Goal: Information Seeking & Learning: Compare options

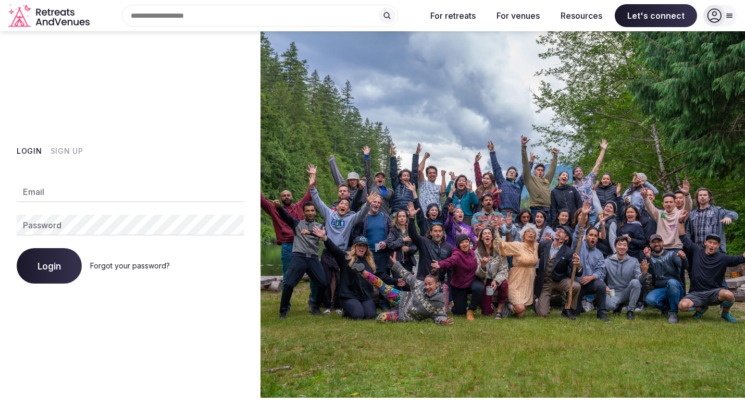
click at [69, 150] on button "Sign Up" at bounding box center [67, 151] width 33 height 10
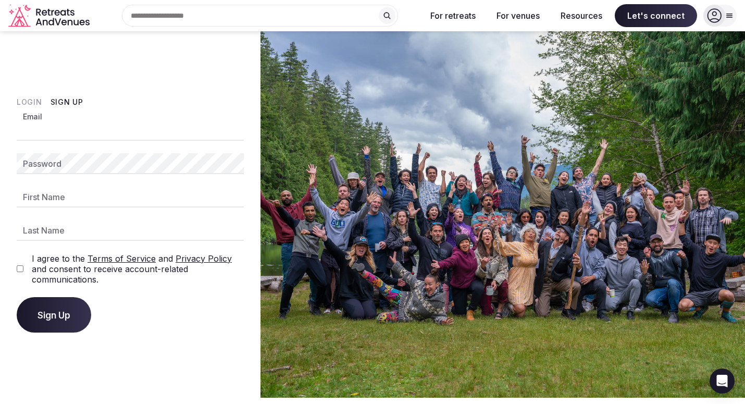
click at [57, 127] on input "Email" at bounding box center [130, 130] width 227 height 21
type input "**********"
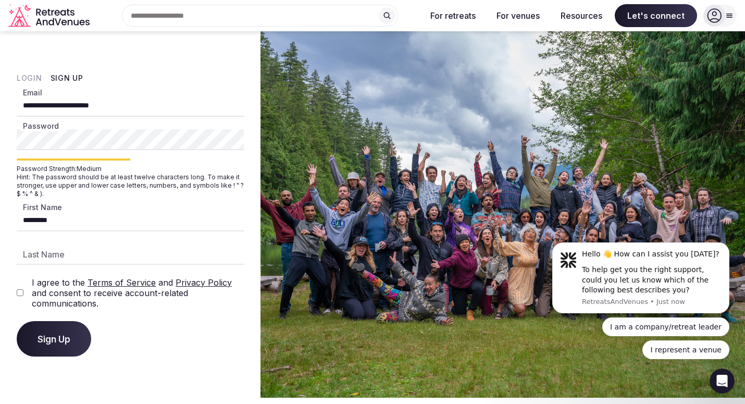
type input "********"
type input "****"
click at [57, 337] on span "Sign Up" at bounding box center [53, 338] width 33 height 10
click at [74, 337] on button "Sign Up" at bounding box center [54, 338] width 74 height 35
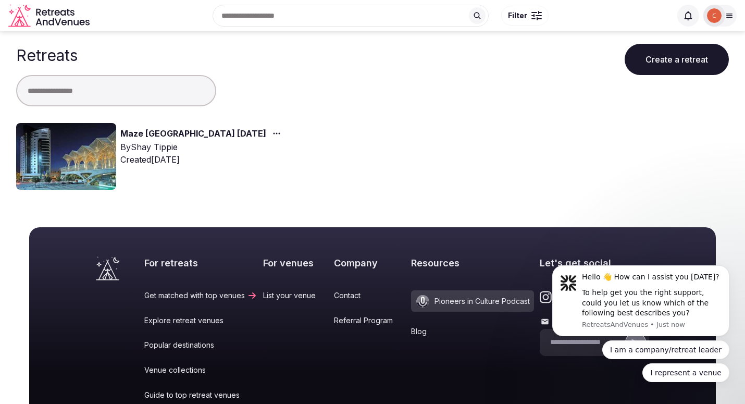
click at [381, 157] on div "Maze [GEOGRAPHIC_DATA] [DATE] By [PERSON_NAME] Created [DATE]" at bounding box center [372, 160] width 712 height 75
click at [196, 134] on link "Maze [GEOGRAPHIC_DATA] [DATE]" at bounding box center [193, 134] width 146 height 14
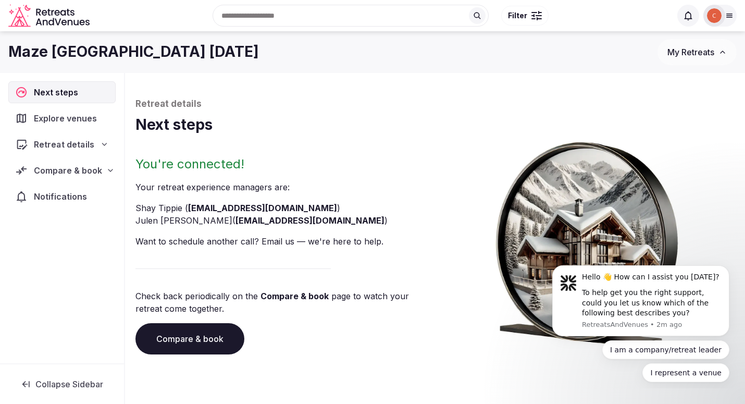
click at [65, 150] on span "Retreat details" at bounding box center [64, 144] width 60 height 12
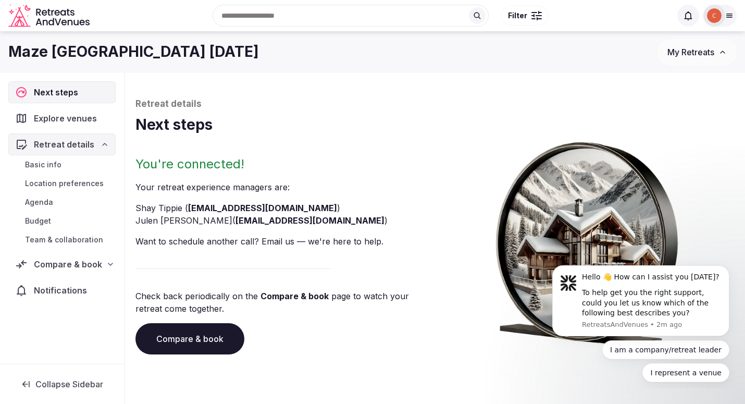
click at [44, 220] on span "Budget" at bounding box center [38, 221] width 26 height 10
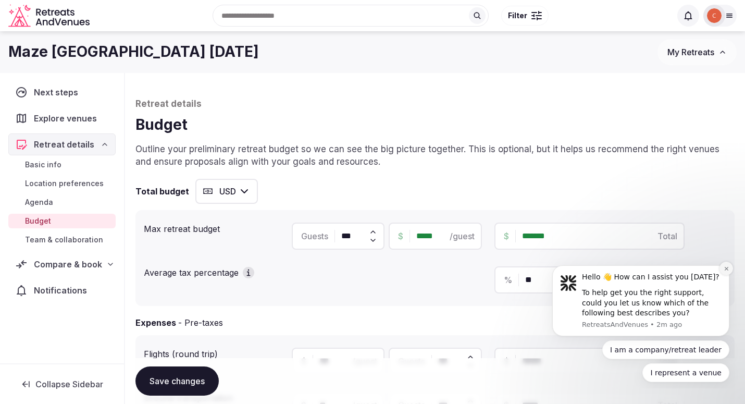
click at [729, 270] on button "Dismiss notification" at bounding box center [726, 268] width 14 height 14
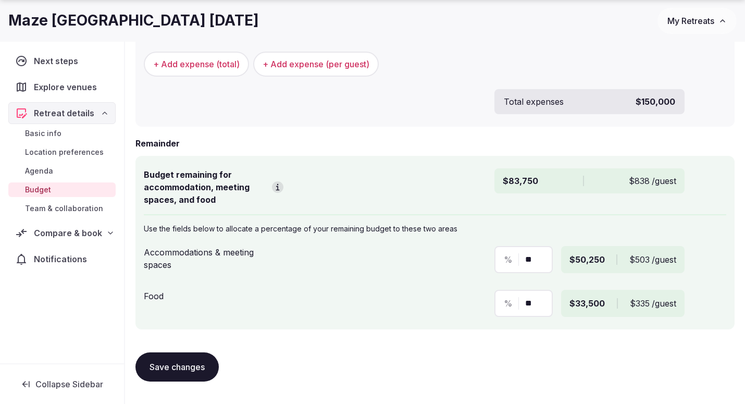
scroll to position [511, 0]
click at [48, 153] on span "Location preferences" at bounding box center [64, 152] width 79 height 10
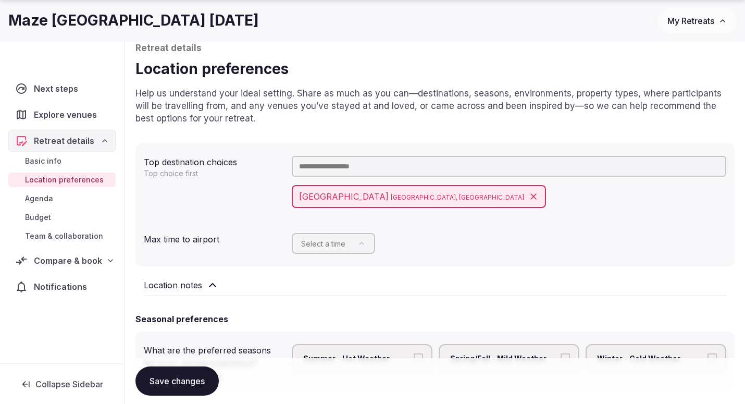
scroll to position [57, 0]
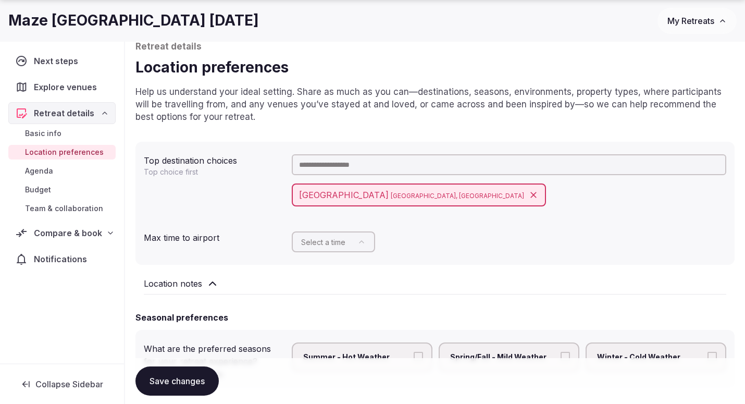
click at [54, 84] on span "Explore venues" at bounding box center [67, 87] width 67 height 12
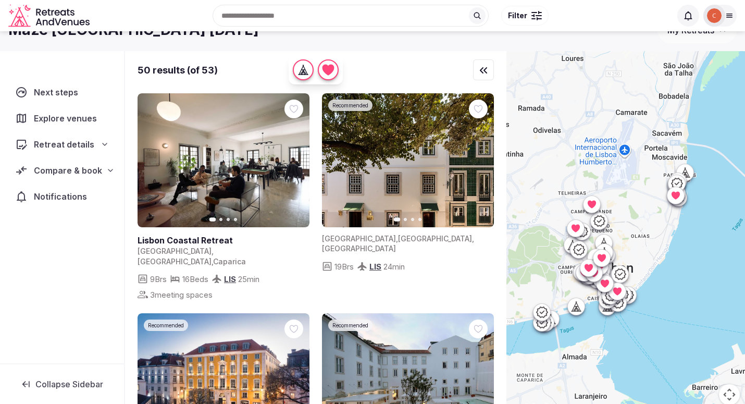
scroll to position [5, 0]
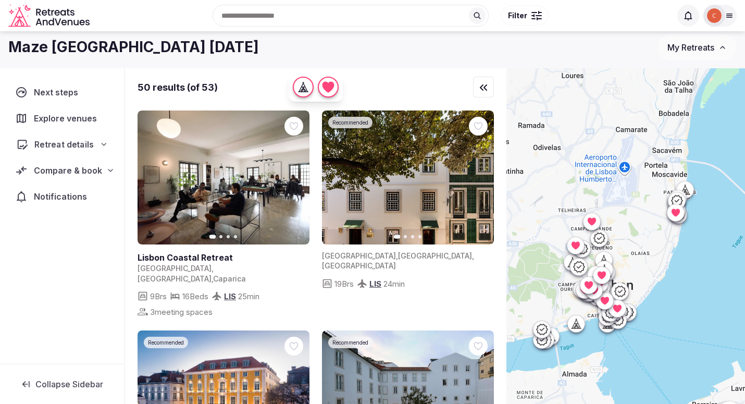
click at [103, 143] on icon at bounding box center [104, 144] width 4 height 2
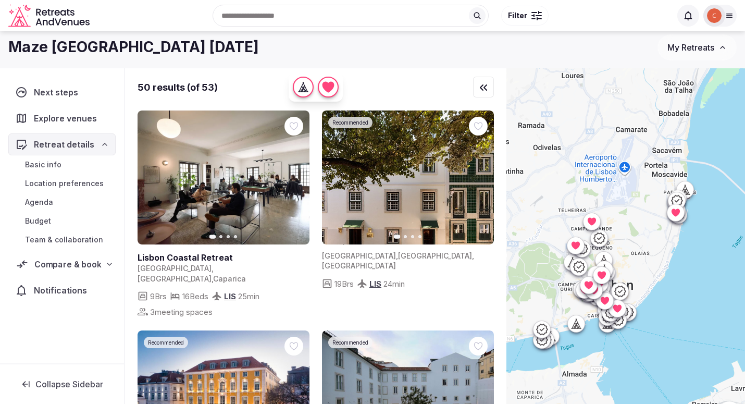
click at [100, 268] on span "Compare & book" at bounding box center [67, 264] width 67 height 12
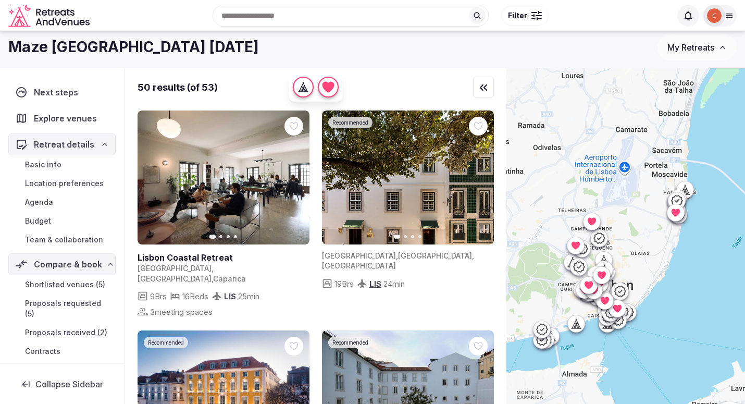
click at [87, 290] on link "Shortlisted venues (5)" at bounding box center [61, 284] width 107 height 15
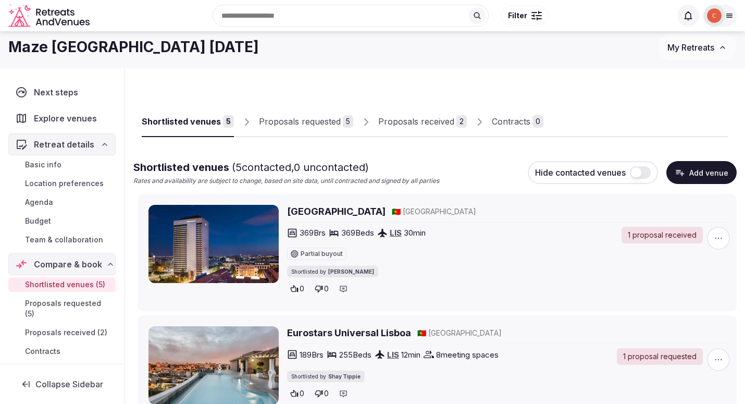
click at [398, 115] on div "Proposals received" at bounding box center [416, 121] width 76 height 12
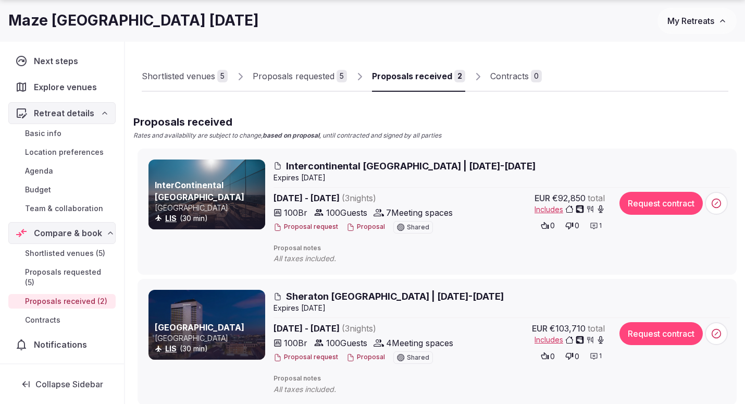
scroll to position [53, 0]
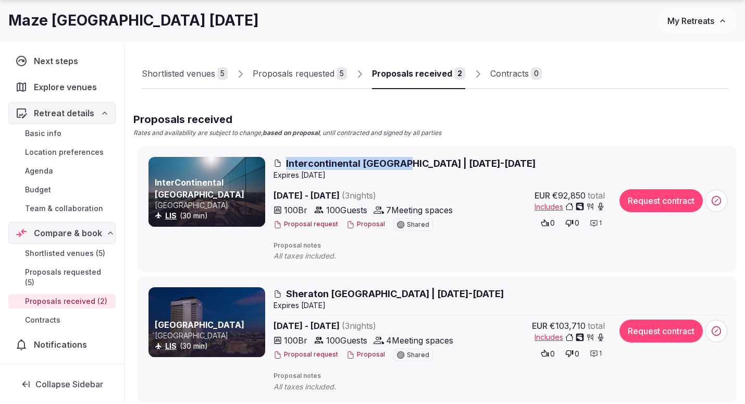
drag, startPoint x: 284, startPoint y: 160, endPoint x: 396, endPoint y: 162, distance: 111.4
click at [396, 162] on h2 "Intercontinental [GEOGRAPHIC_DATA] | [DATE]-[DATE]" at bounding box center [501, 163] width 456 height 13
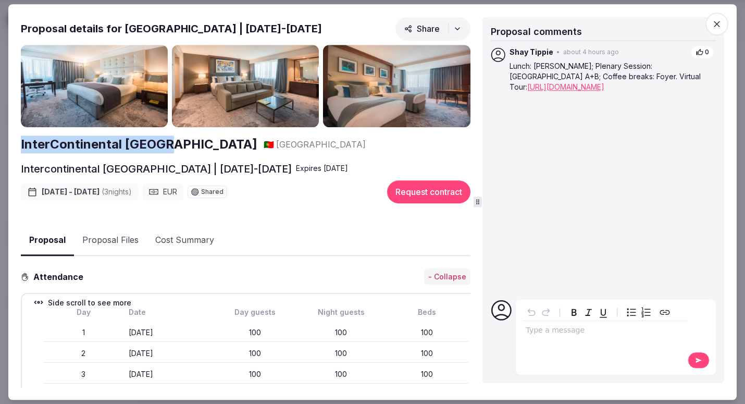
drag, startPoint x: 19, startPoint y: 145, endPoint x: 165, endPoint y: 150, distance: 145.9
click at [165, 150] on div "Proposal Proposal Proposal details for [GEOGRAPHIC_DATA] | [DATE]-[DATE] Share …" at bounding box center [372, 202] width 728 height 396
copy h2 "InterContinental [GEOGRAPHIC_DATA]"
click at [719, 22] on icon "button" at bounding box center [716, 24] width 6 height 6
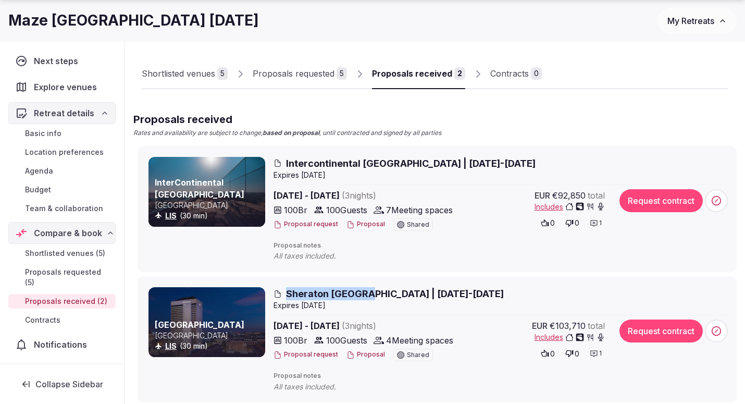
drag, startPoint x: 284, startPoint y: 292, endPoint x: 361, endPoint y: 295, distance: 77.7
click at [361, 295] on h2 "Sheraton [GEOGRAPHIC_DATA] | [DATE]-[DATE]" at bounding box center [501, 293] width 456 height 13
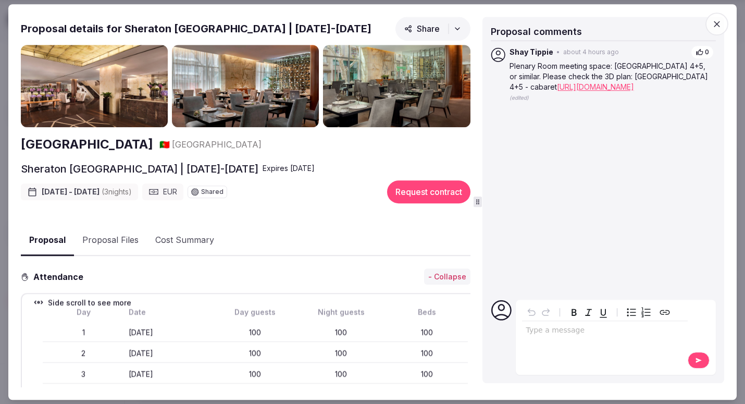
drag, startPoint x: 11, startPoint y: 145, endPoint x: 191, endPoint y: 152, distance: 179.8
click at [191, 152] on div "Proposal Proposal Proposal details for [GEOGRAPHIC_DATA] | [DATE]-[DATE] Share …" at bounding box center [372, 202] width 728 height 396
copy h2 "[GEOGRAPHIC_DATA]"
click at [718, 18] on span "button" at bounding box center [716, 23] width 23 height 23
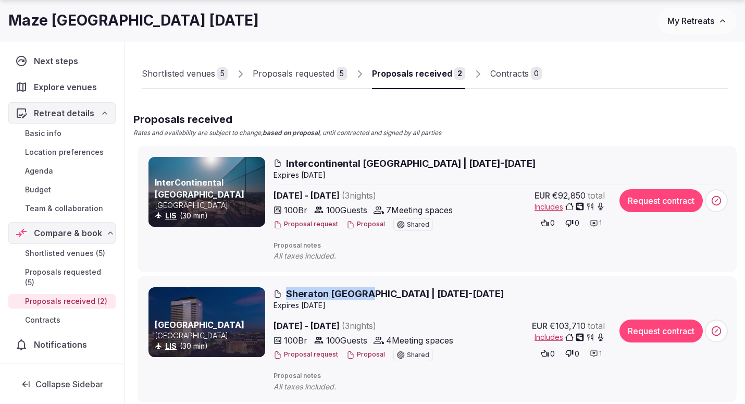
click at [328, 74] on div "Proposals requested" at bounding box center [294, 73] width 82 height 12
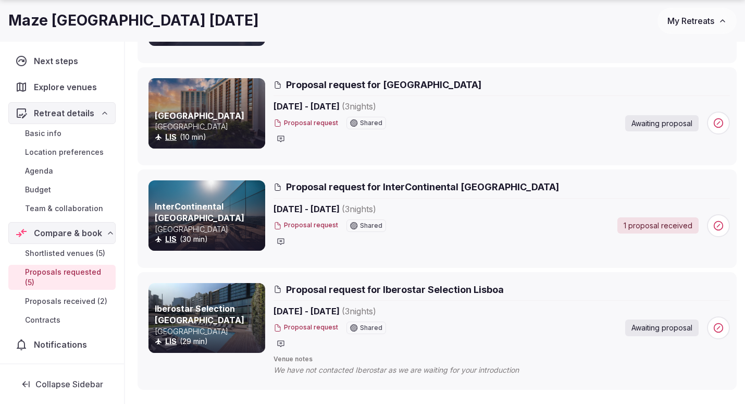
scroll to position [329, 0]
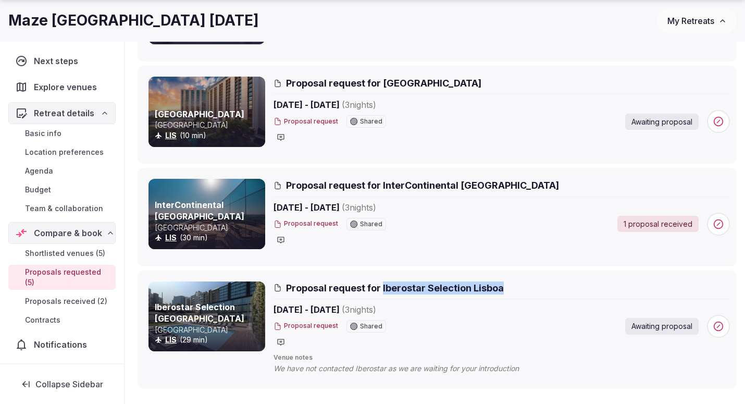
drag, startPoint x: 507, startPoint y: 284, endPoint x: 381, endPoint y: 291, distance: 126.2
click at [381, 291] on h2 "Proposal request for Iberostar Selection Lisboa" at bounding box center [501, 287] width 456 height 13
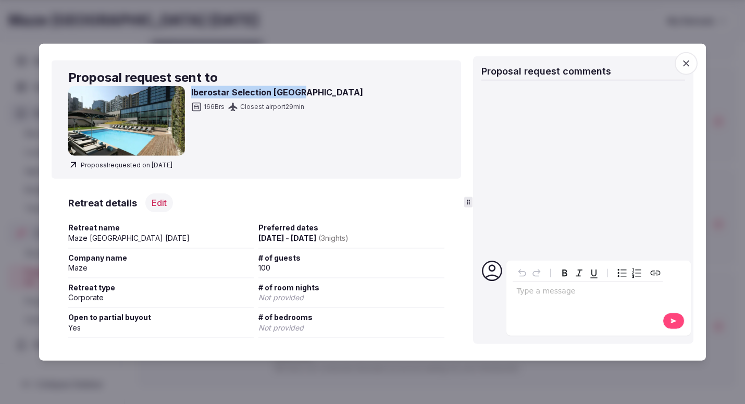
drag, startPoint x: 304, startPoint y: 90, endPoint x: 188, endPoint y: 97, distance: 116.3
click at [188, 97] on div "Iberostar Selection Lisboa 166 Brs Closest airport 29 min" at bounding box center [256, 121] width 376 height 70
copy h3 "Iberostar Selection [GEOGRAPHIC_DATA]"
click at [688, 65] on icon "button" at bounding box center [686, 63] width 6 height 6
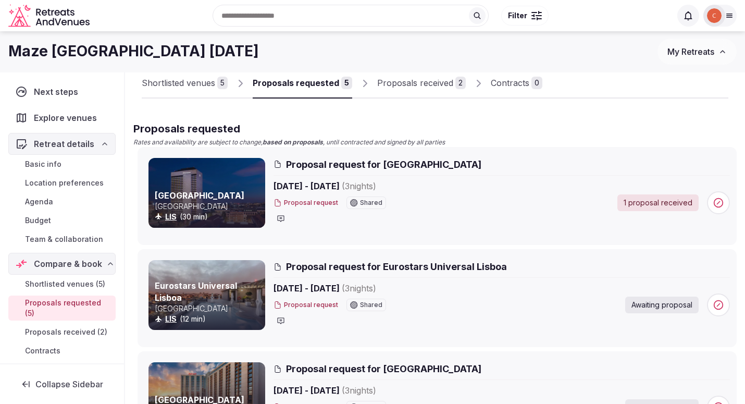
scroll to position [0, 0]
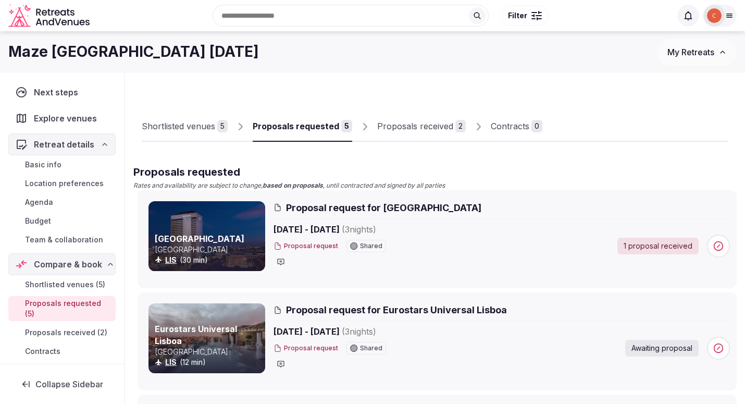
click at [403, 133] on link "Proposals received 2" at bounding box center [421, 126] width 89 height 30
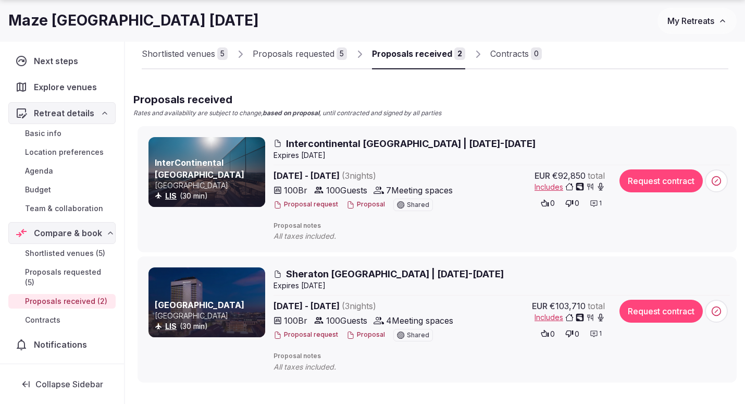
scroll to position [74, 0]
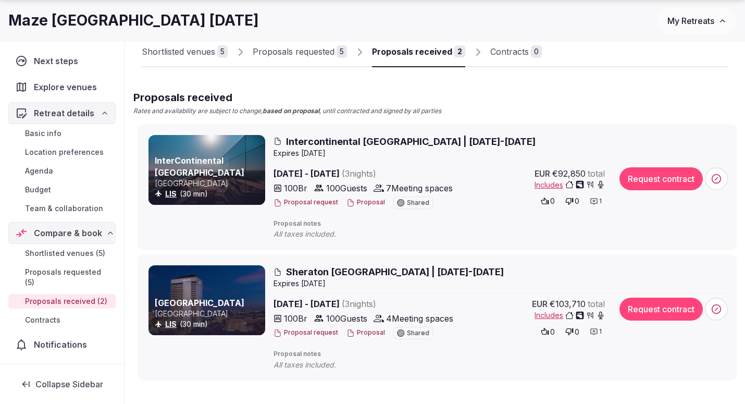
click at [362, 331] on button "Proposal" at bounding box center [365, 332] width 39 height 9
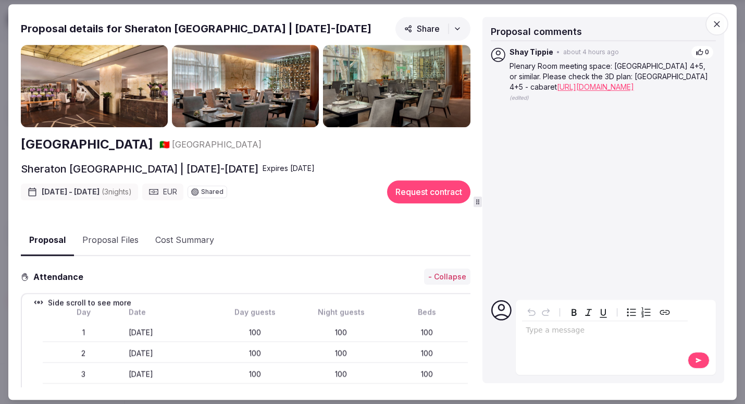
click at [589, 87] on link "[URL][DOMAIN_NAME]" at bounding box center [595, 86] width 77 height 9
click at [712, 23] on icon "button" at bounding box center [716, 24] width 10 height 10
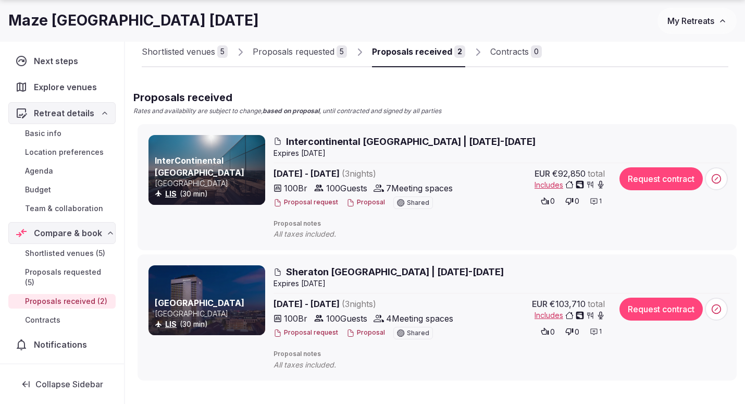
click at [370, 203] on button "Proposal" at bounding box center [365, 202] width 39 height 9
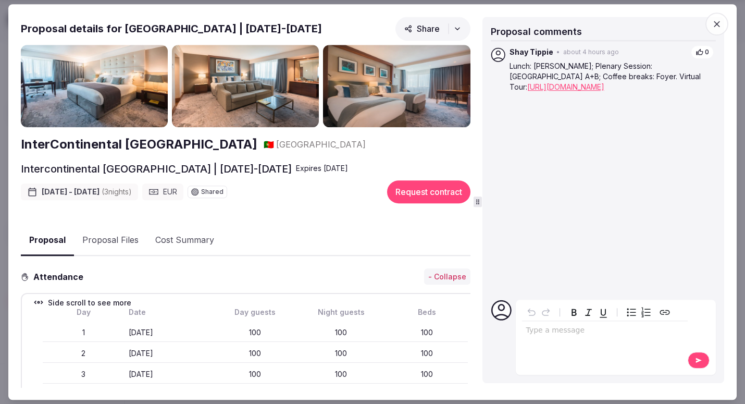
click at [569, 89] on link "[URL][DOMAIN_NAME]" at bounding box center [565, 86] width 77 height 9
